Goal: Task Accomplishment & Management: Manage account settings

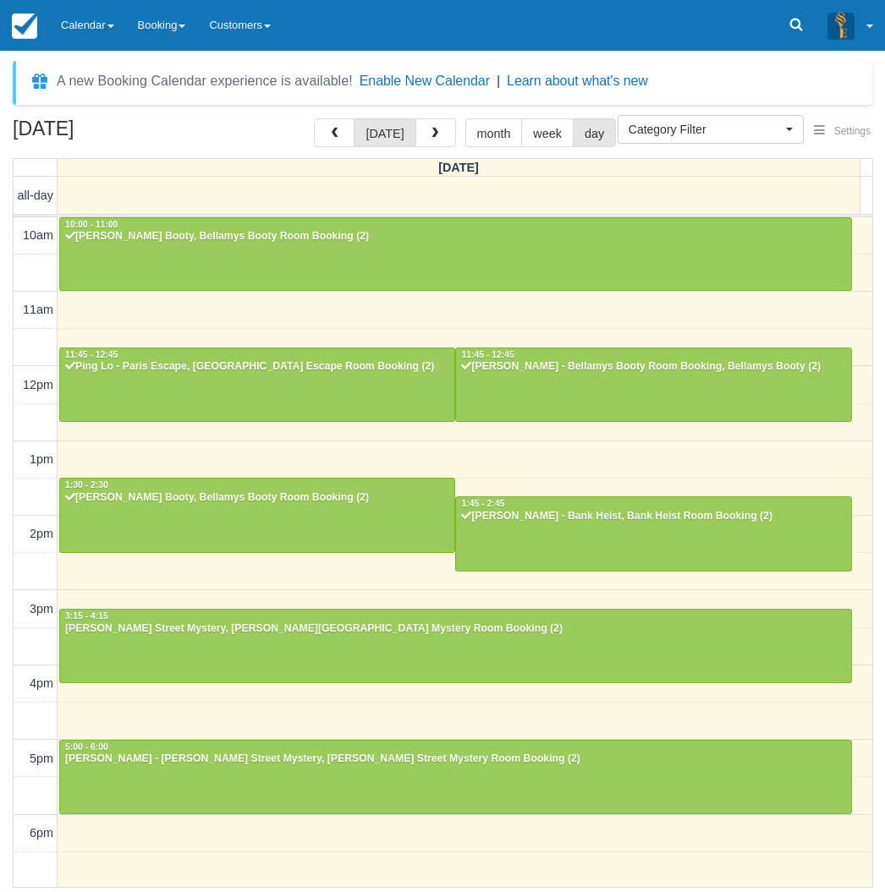
select select
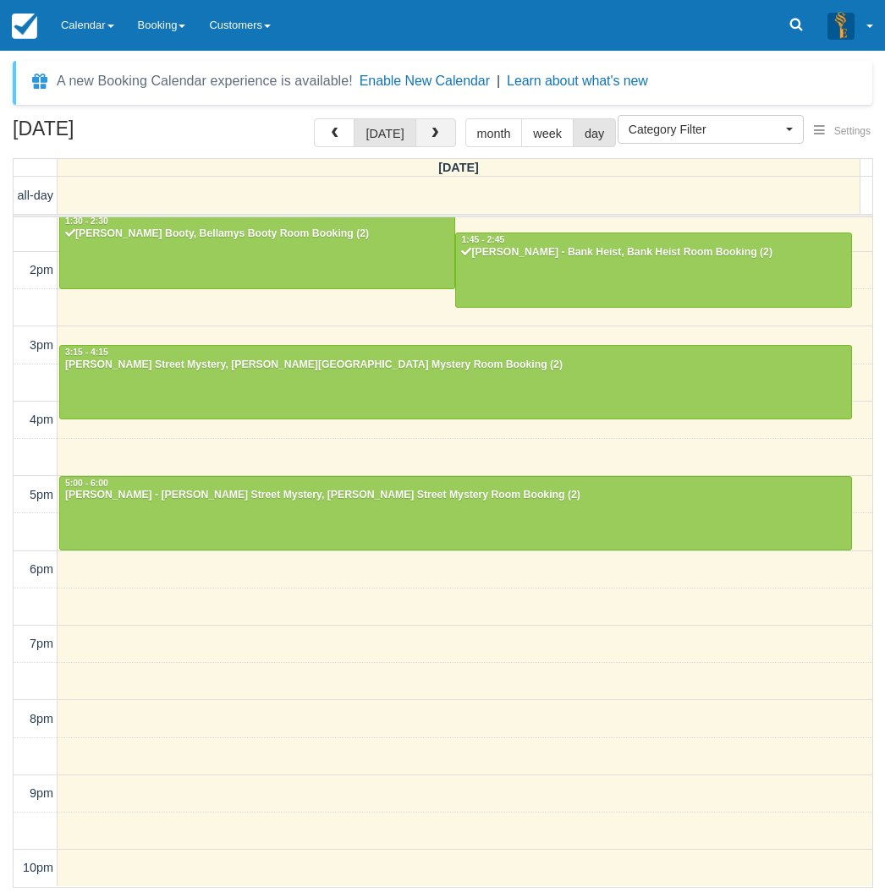
click at [420, 129] on button "button" at bounding box center [435, 132] width 41 height 29
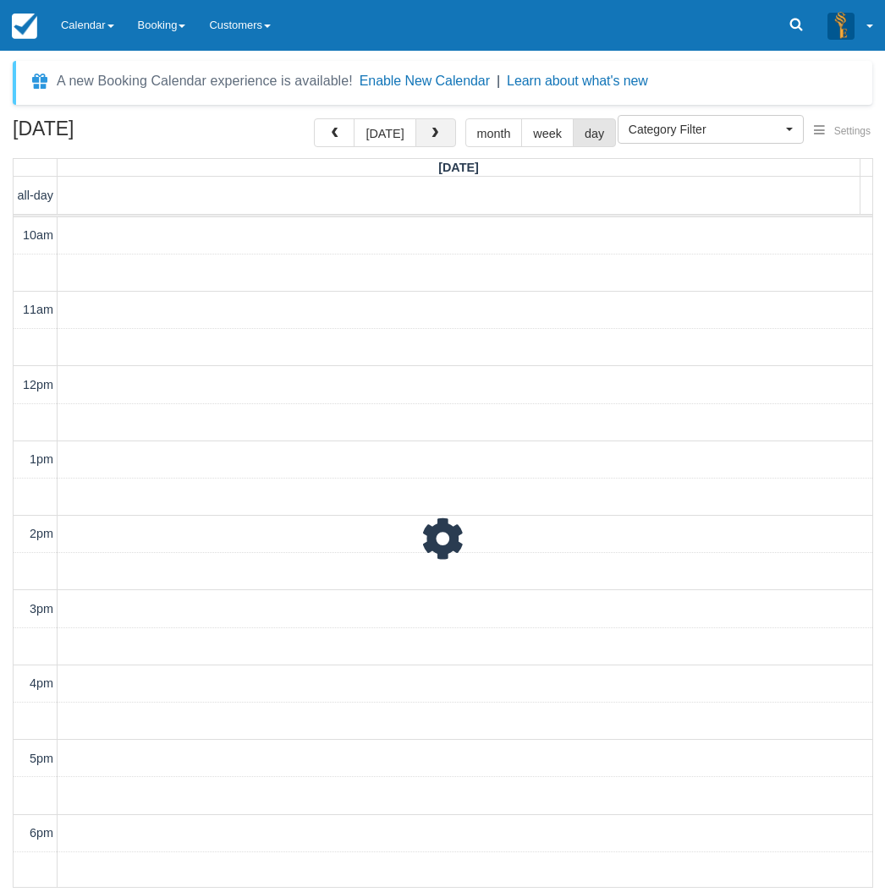
scroll to position [264, 0]
click at [415, 131] on button "button" at bounding box center [435, 132] width 41 height 29
click at [405, 132] on button "today" at bounding box center [385, 132] width 62 height 29
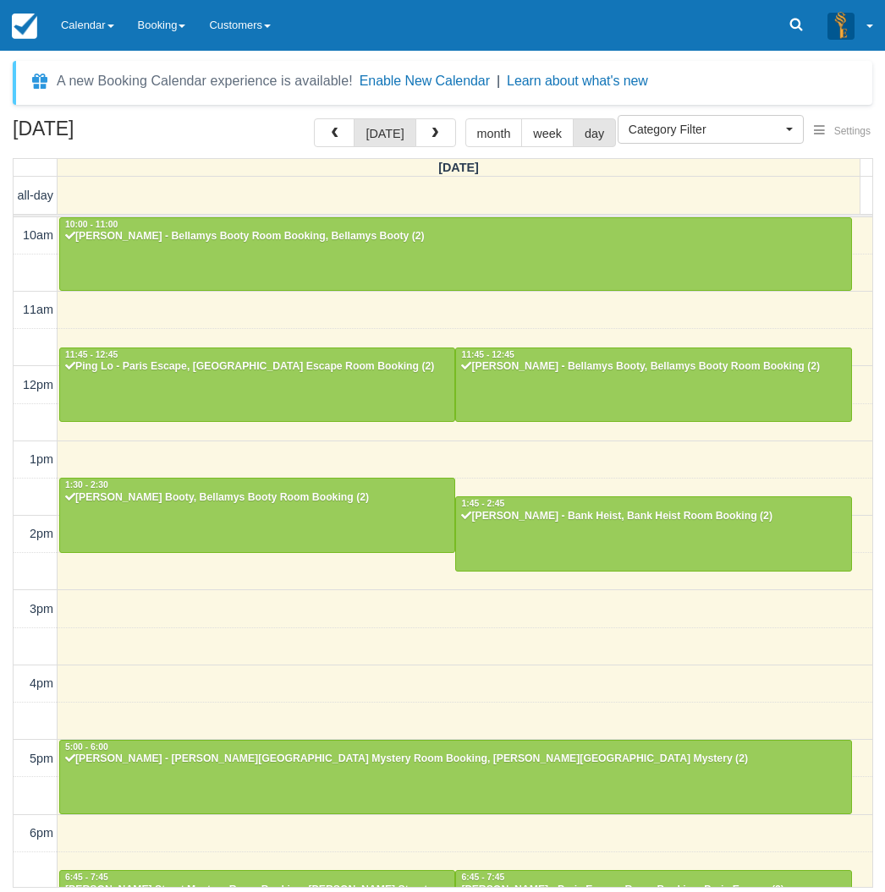
scroll to position [264, 0]
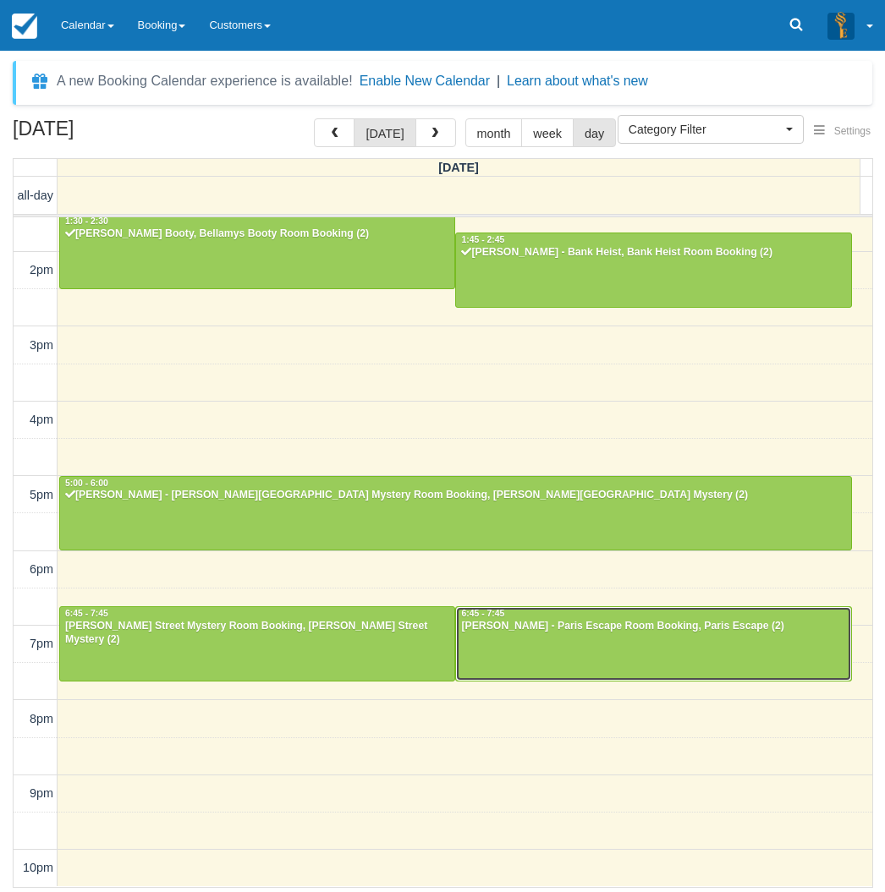
click at [542, 663] on div at bounding box center [653, 643] width 394 height 73
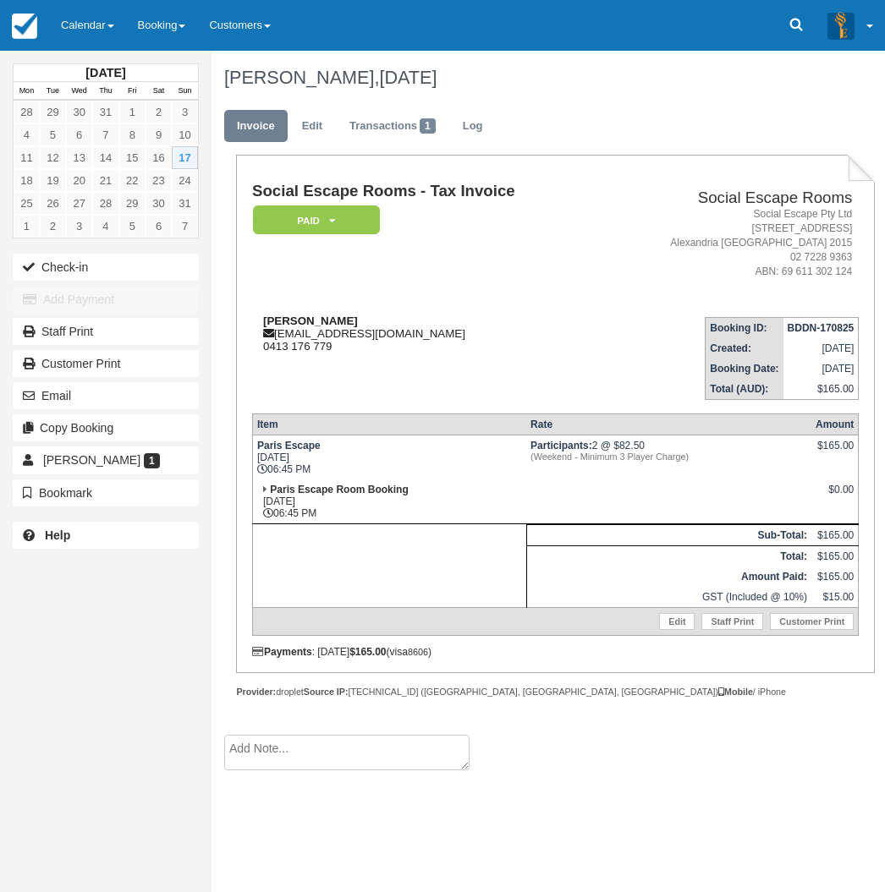
drag, startPoint x: 356, startPoint y: 317, endPoint x: 261, endPoint y: 324, distance: 95.8
click at [261, 324] on div "[PERSON_NAME] [PERSON_NAME][EMAIL_ADDRESS][DOMAIN_NAME] 0413 176 779" at bounding box center [426, 334] width 348 height 38
copy strong "[PERSON_NAME]"
click at [39, 669] on div "[DATE] Mon Tue Wed Thu Fri Sat Sun 28 29 30 31 1 2 3 4 5 6 7 8 9 10 11 12 13 14…" at bounding box center [105, 446] width 211 height 892
